Goal: Information Seeking & Learning: Understand process/instructions

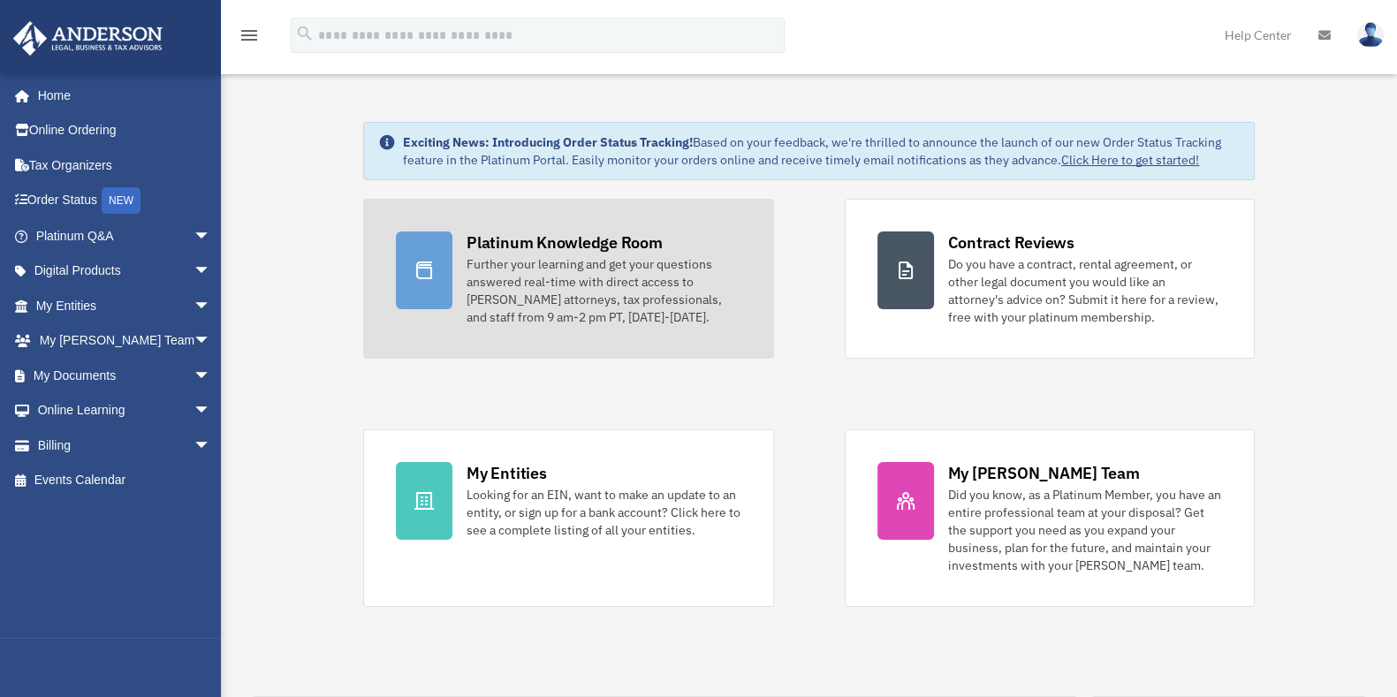
click at [567, 281] on div "Further your learning and get your questions answered real-time with direct acc…" at bounding box center [603, 290] width 274 height 71
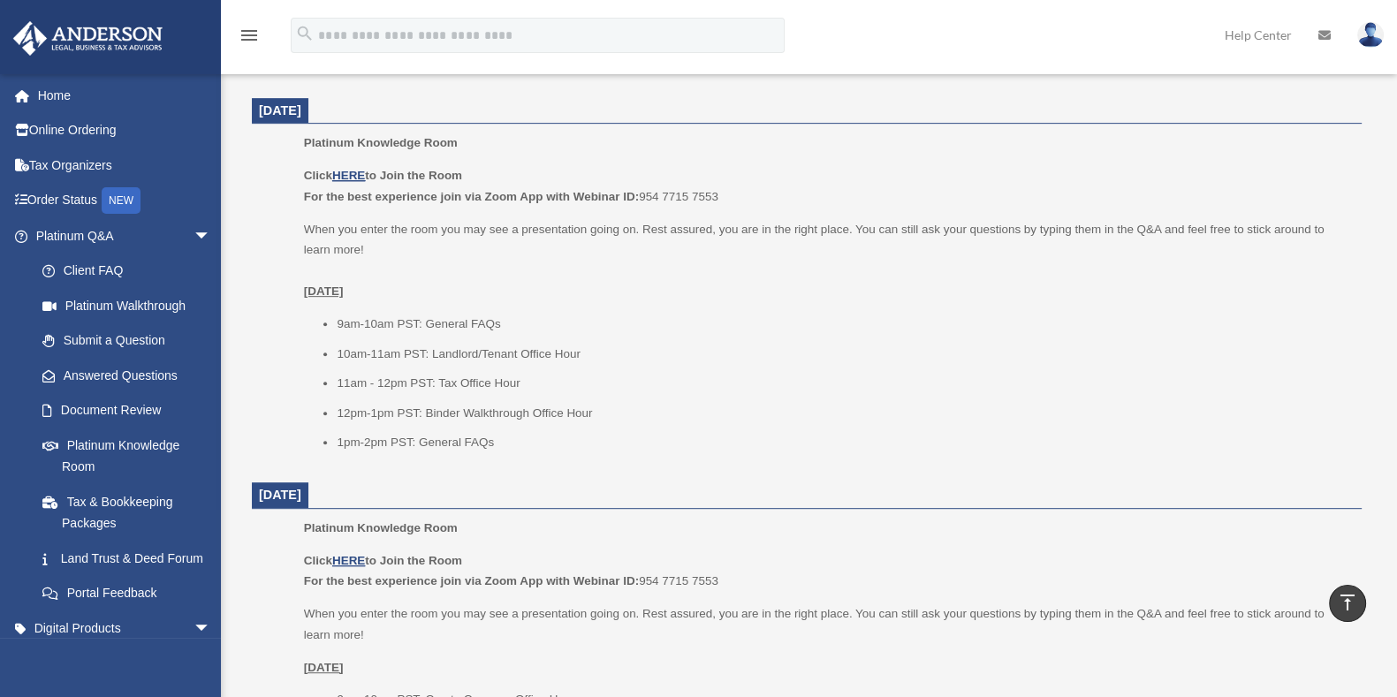
scroll to position [663, 0]
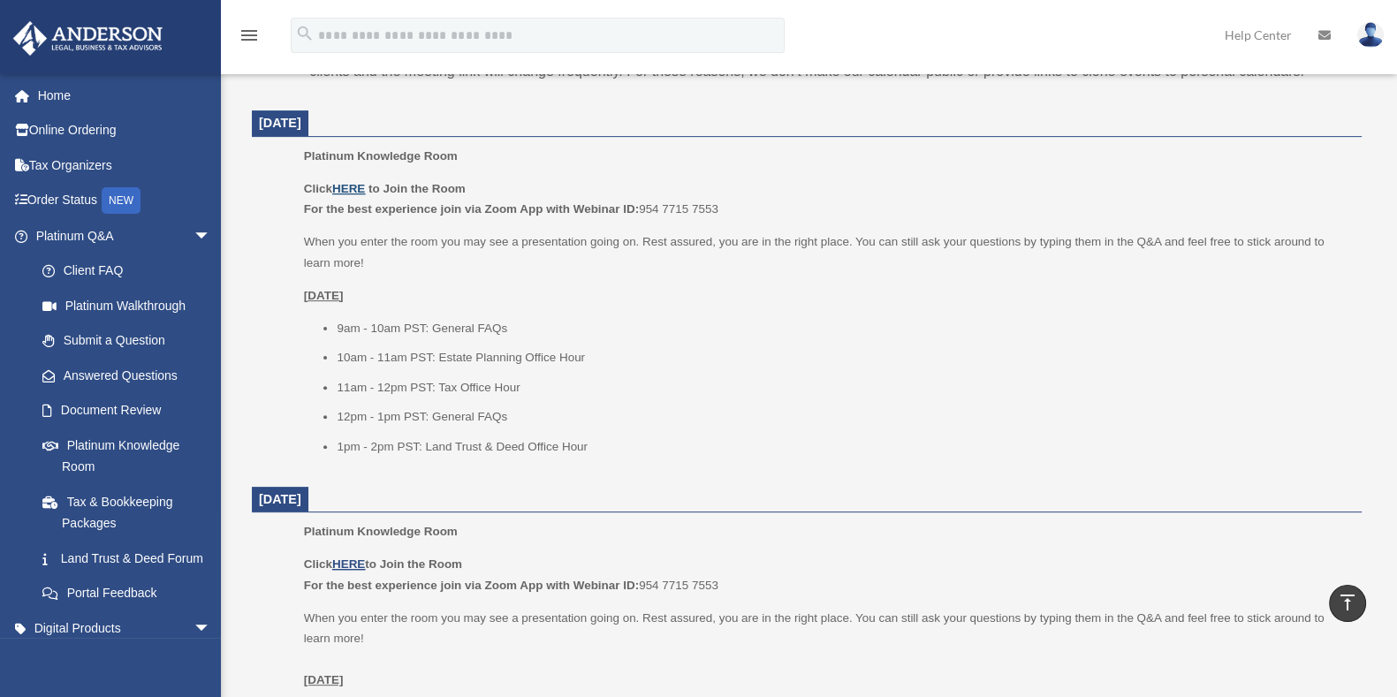
click at [358, 192] on u "HERE" at bounding box center [348, 188] width 33 height 13
click at [360, 189] on u "HERE" at bounding box center [348, 188] width 33 height 13
drag, startPoint x: 643, startPoint y: 205, endPoint x: 727, endPoint y: 215, distance: 84.5
click at [727, 215] on p "Click HERE to Join the Room For the best experience join via Zoom App with Webi…" at bounding box center [826, 199] width 1045 height 42
copy p "954 7715 7553"
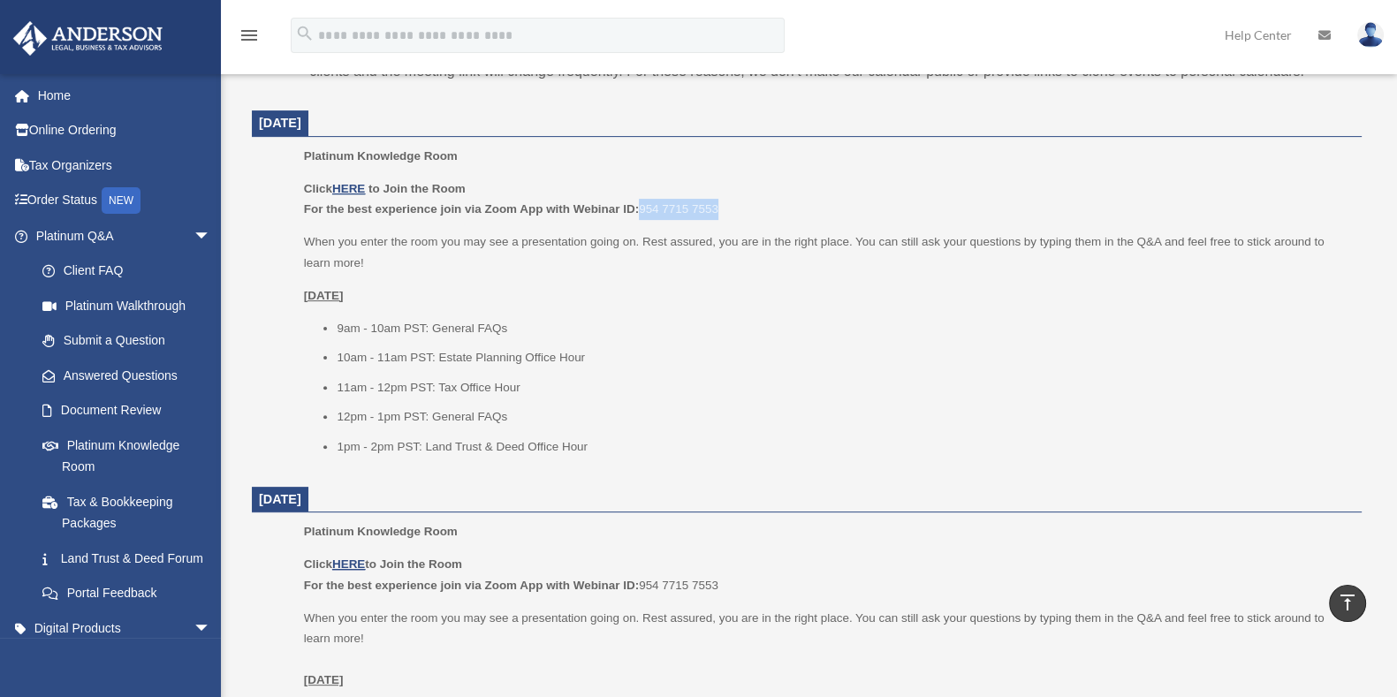
click at [652, 201] on p "Click HERE to Join the Room For the best experience join via Zoom App with Webi…" at bounding box center [826, 199] width 1045 height 42
click at [360, 192] on u "HERE" at bounding box center [348, 188] width 33 height 13
